Goal: Task Accomplishment & Management: Manage account settings

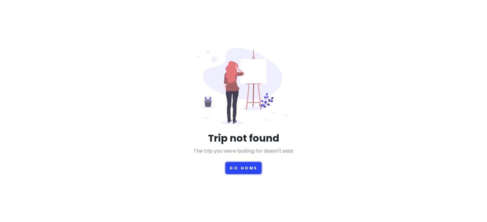
click at [238, 169] on button "Go Home" at bounding box center [243, 168] width 36 height 12
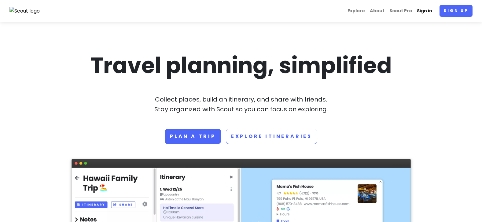
click at [425, 12] on link "Sign in" at bounding box center [425, 11] width 20 height 12
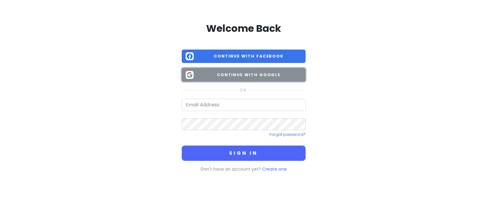
click at [204, 76] on span "Continue with Google" at bounding box center [248, 75] width 105 height 6
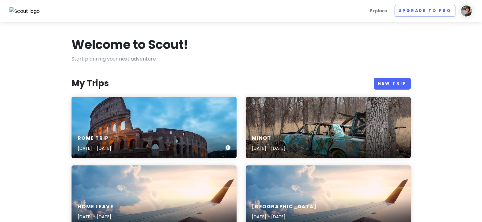
click at [127, 127] on div "Rome Trip [DATE] - [DATE]" at bounding box center [154, 127] width 165 height 61
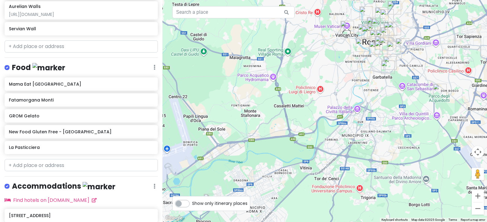
scroll to position [497, 0]
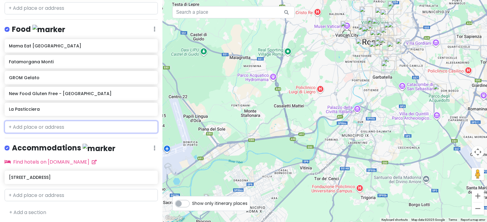
click at [36, 127] on input "text" at bounding box center [81, 127] width 153 height 12
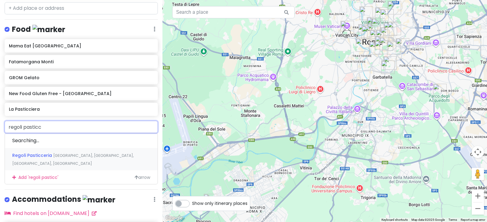
type input "regoli pasticce"
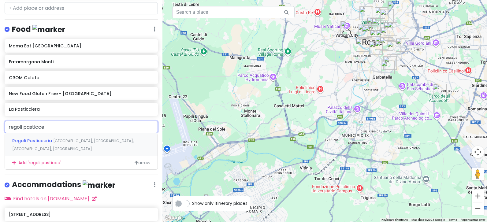
click at [28, 141] on span "Regoli Pasticceria" at bounding box center [32, 141] width 41 height 6
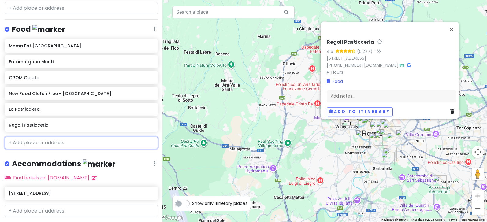
click at [19, 143] on input "text" at bounding box center [81, 143] width 153 height 12
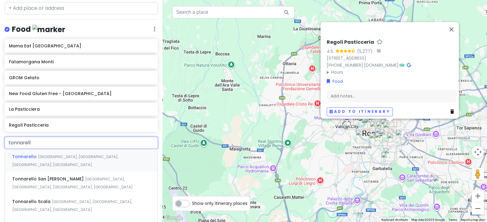
type input "tonnarello"
click at [27, 157] on span "Tonnarello" at bounding box center [25, 156] width 26 height 6
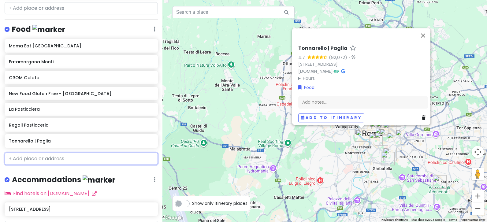
click at [27, 157] on input "text" at bounding box center [81, 159] width 153 height 12
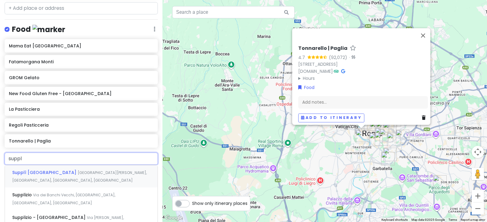
type input "suppli"
click at [22, 170] on span "Supplì [GEOGRAPHIC_DATA]" at bounding box center [44, 172] width 65 height 6
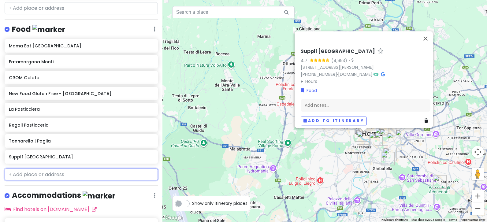
click at [26, 175] on input "text" at bounding box center [81, 174] width 153 height 12
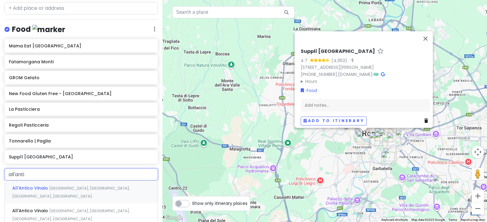
scroll to position [527, 0]
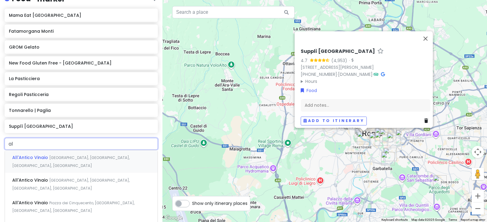
type input "a"
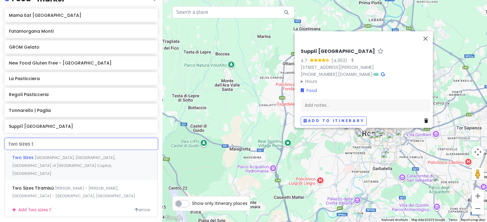
type input "two sizes ti"
click at [26, 155] on span "Two Sizes" at bounding box center [23, 157] width 23 height 6
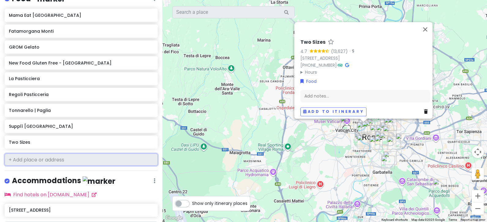
click at [26, 155] on input "text" at bounding box center [81, 159] width 153 height 12
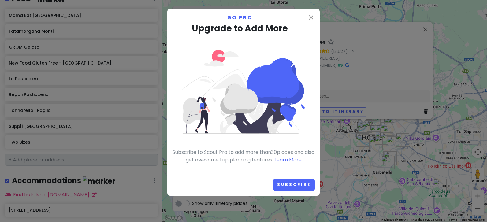
scroll to position [560, 0]
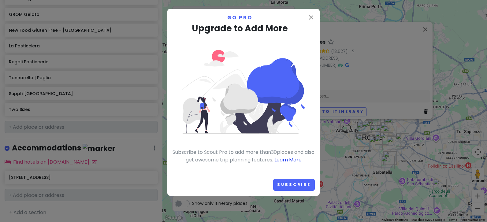
click at [299, 162] on link "Learn More" at bounding box center [287, 159] width 27 height 7
click at [309, 15] on icon "close" at bounding box center [310, 17] width 7 height 7
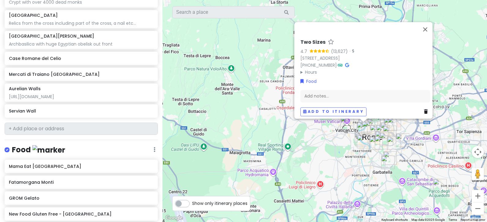
scroll to position [285, 0]
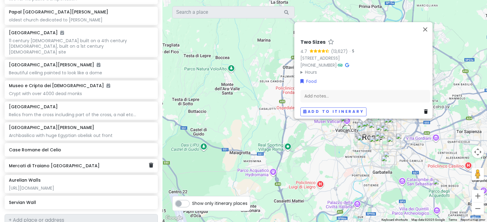
click at [49, 163] on h6 "Mercati di Traiano [GEOGRAPHIC_DATA]" at bounding box center [79, 166] width 140 height 6
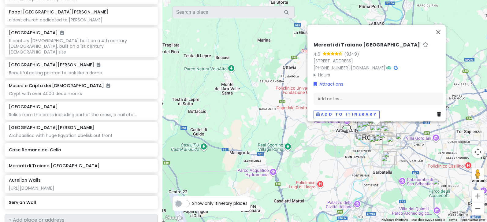
click at [391, 66] on icon at bounding box center [388, 68] width 5 height 4
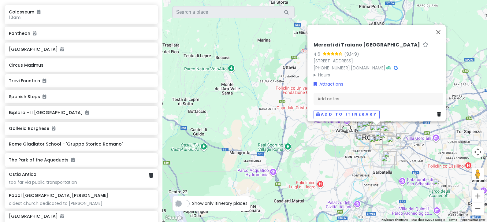
scroll to position [71, 0]
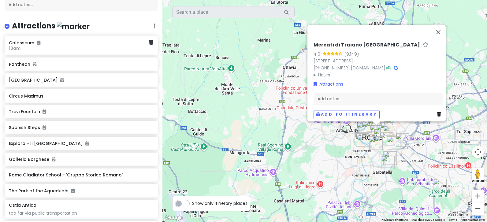
click at [18, 44] on h6 "Colosseum" at bounding box center [79, 43] width 140 height 6
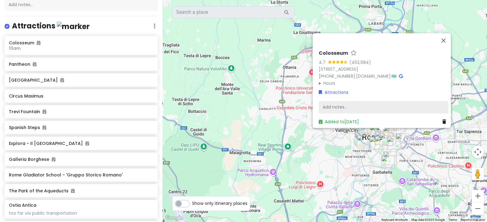
click at [335, 105] on div "Add notes..." at bounding box center [384, 107] width 130 height 13
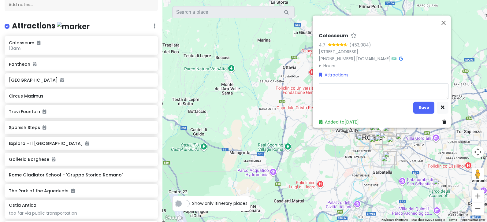
type textarea "x"
type textarea "foru"
type textarea "x"
type textarea "for"
type textarea "x"
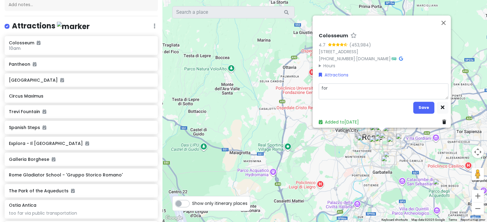
type textarea "fo"
type textarea "x"
type textarea "f"
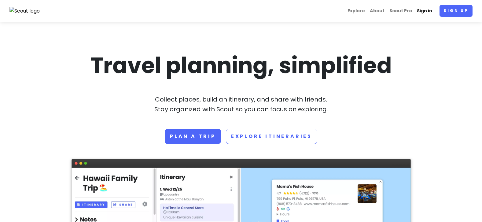
click at [423, 9] on link "Sign in" at bounding box center [425, 11] width 20 height 12
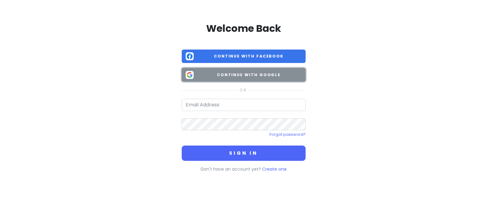
click at [246, 74] on span "Continue with Google" at bounding box center [248, 75] width 105 height 6
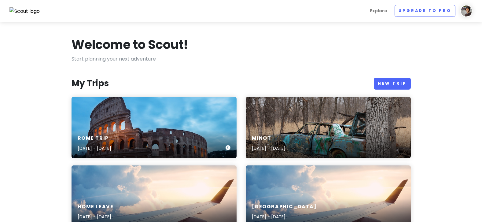
click at [107, 124] on div "Rome Trip [DATE] - [DATE]" at bounding box center [154, 127] width 165 height 61
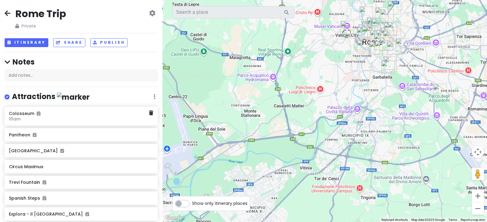
click at [52, 120] on h6 "10am" at bounding box center [79, 119] width 140 height 6
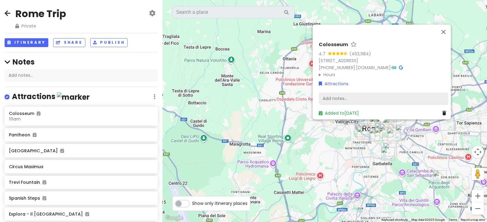
click at [334, 95] on div "Add notes..." at bounding box center [384, 98] width 130 height 13
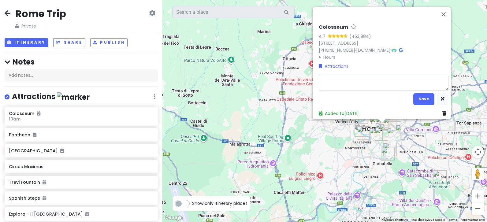
type textarea "x"
type textarea "R"
type textarea "x"
type textarea "Ro"
type textarea "x"
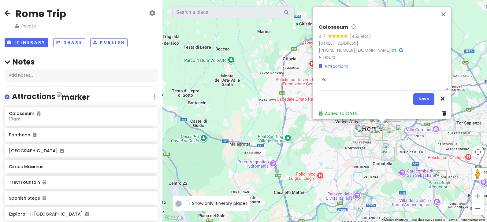
type textarea "Rom"
type textarea "x"
type textarea "Roman"
type textarea "x"
type textarea "Roman f"
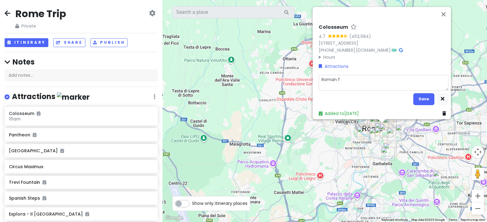
type textarea "x"
type textarea "Roman for"
type textarea "x"
type textarea "Roman foru"
type textarea "x"
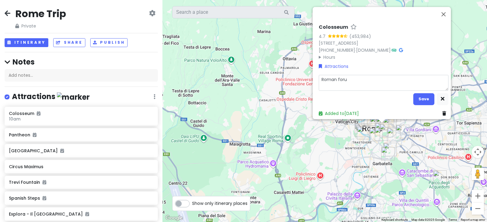
type textarea "Roman forum"
type textarea "x"
type textarea "Roman forum a"
type textarea "x"
type textarea "Roman forum an"
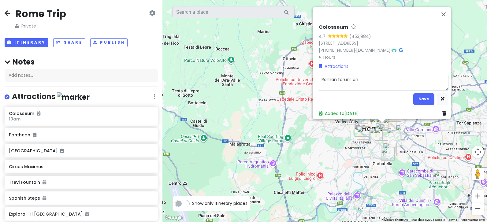
type textarea "x"
type textarea "Roman forum and"
type textarea "x"
type textarea "Roman forum and pal"
